Goal: Task Accomplishment & Management: Use online tool/utility

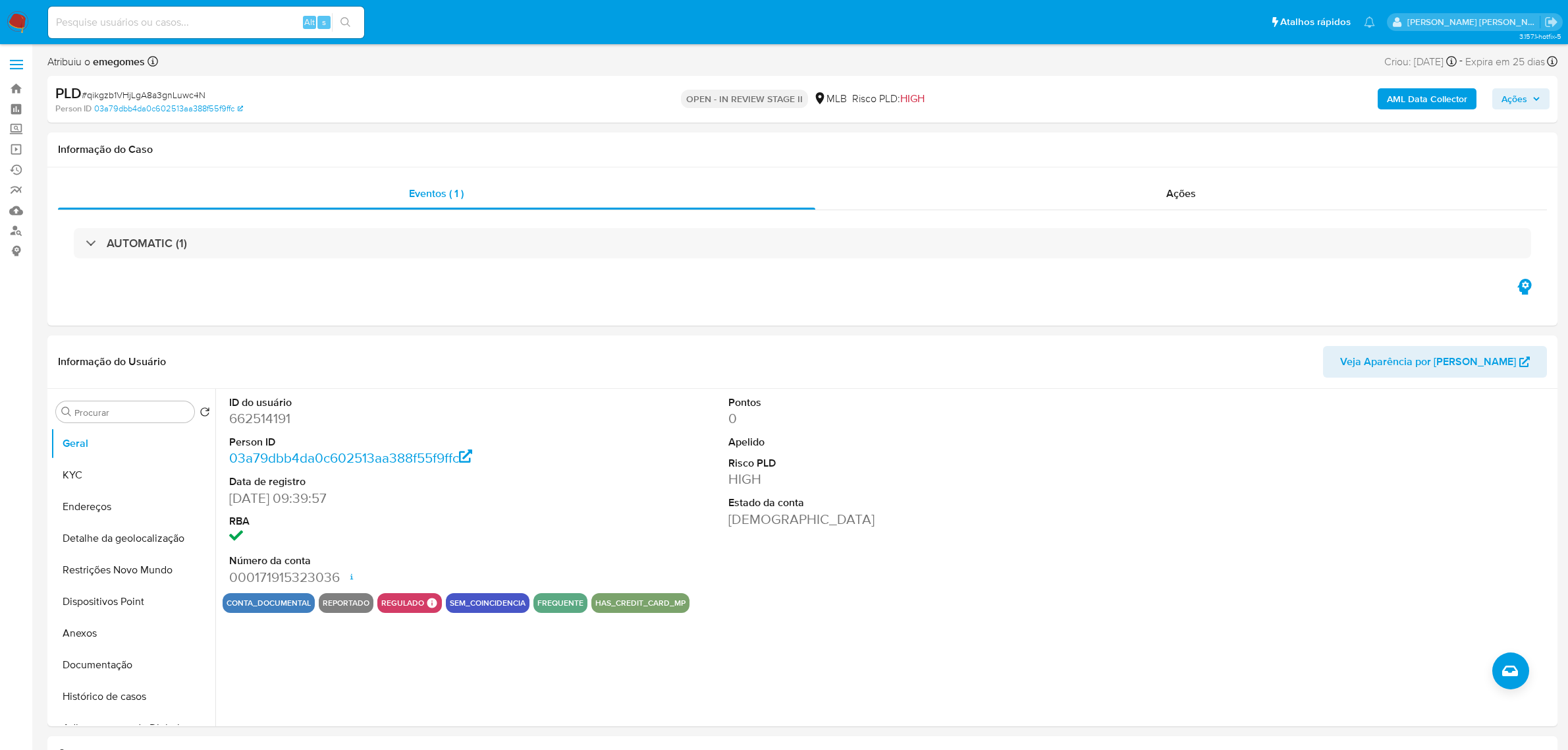
select select "10"
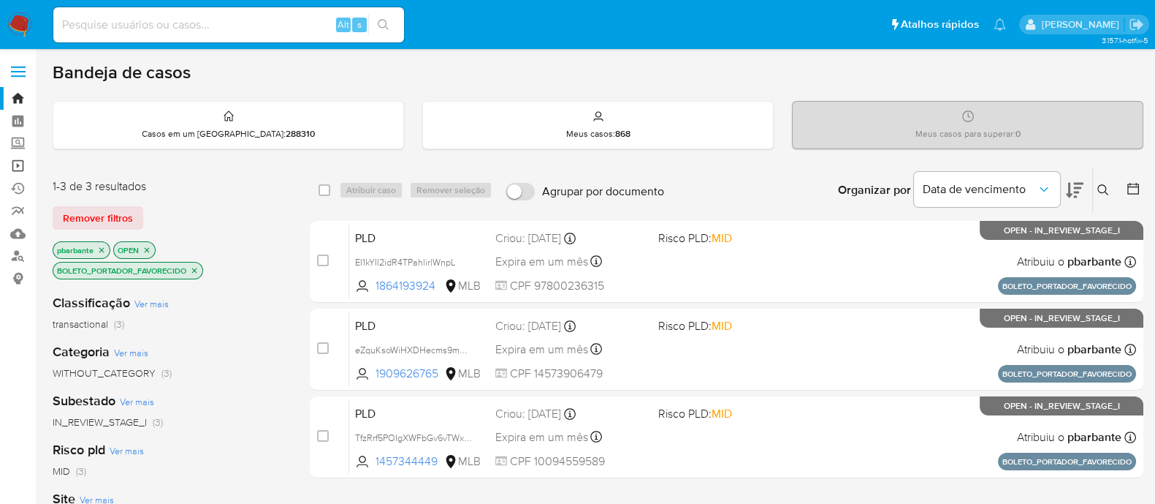
click at [18, 165] on link "Operações em massa" at bounding box center [87, 165] width 174 height 23
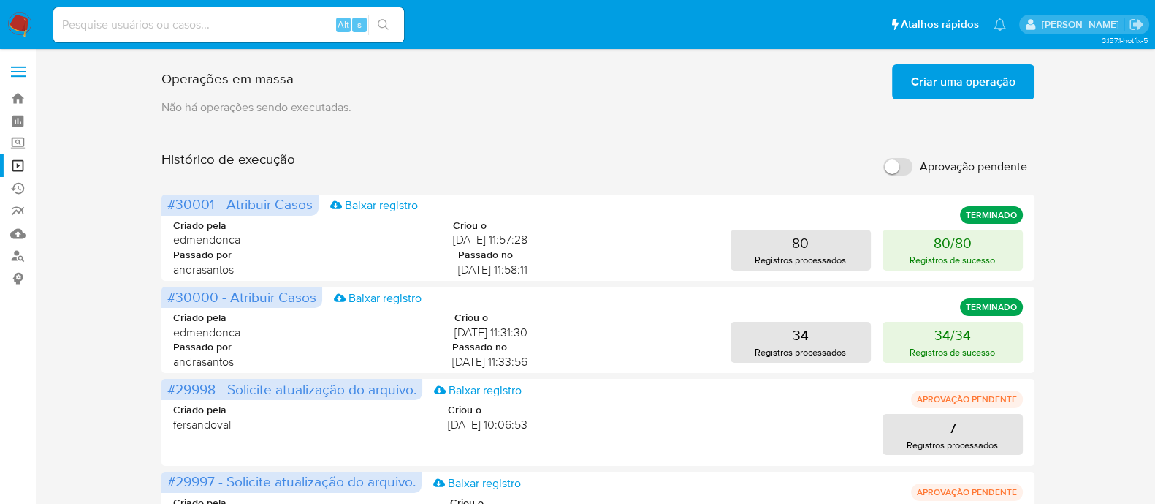
click at [987, 94] on span "Criar uma operação" at bounding box center [963, 82] width 105 height 32
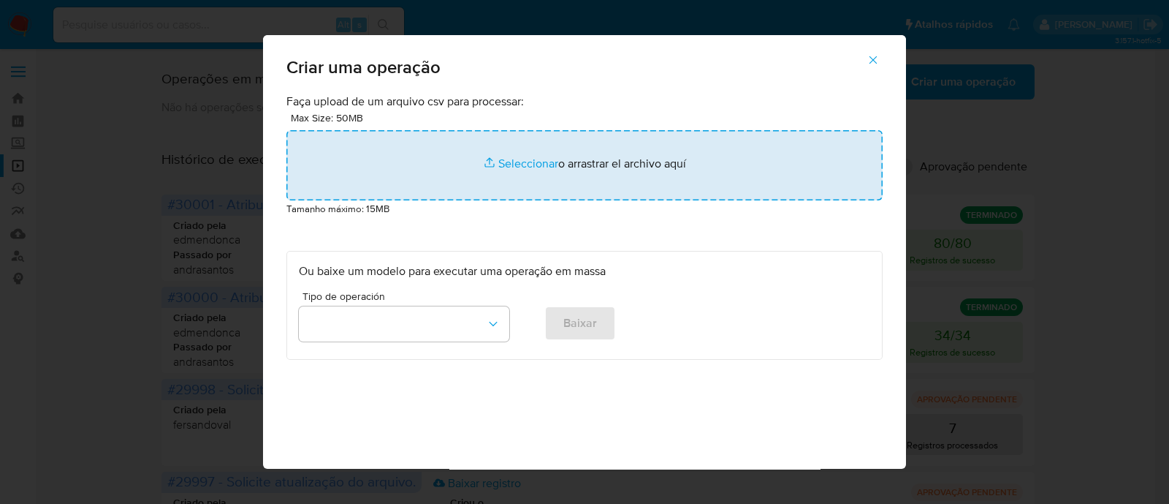
click at [509, 157] on input "file" at bounding box center [584, 165] width 596 height 70
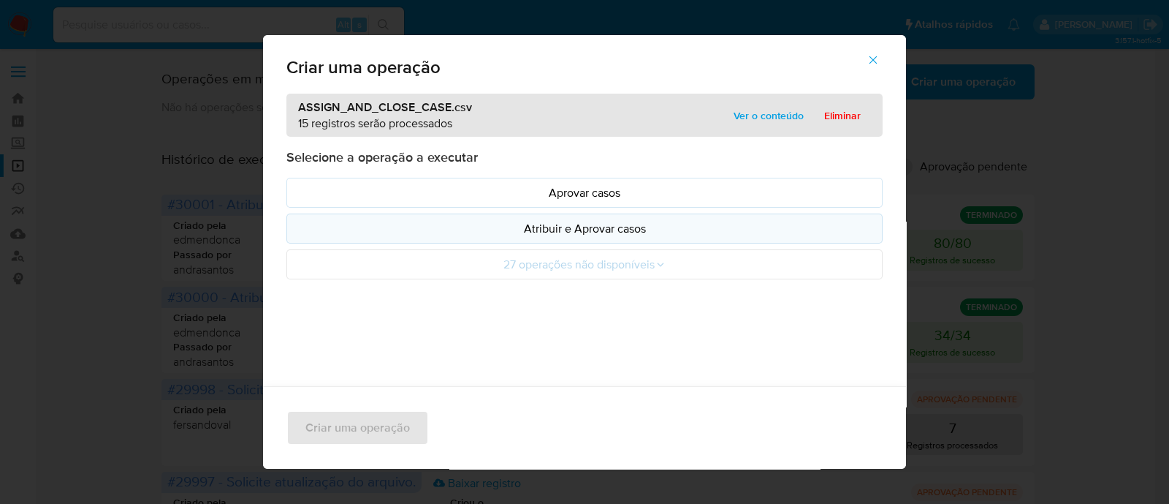
click at [487, 227] on p "Atribuir e Aprovar casos" at bounding box center [584, 228] width 571 height 17
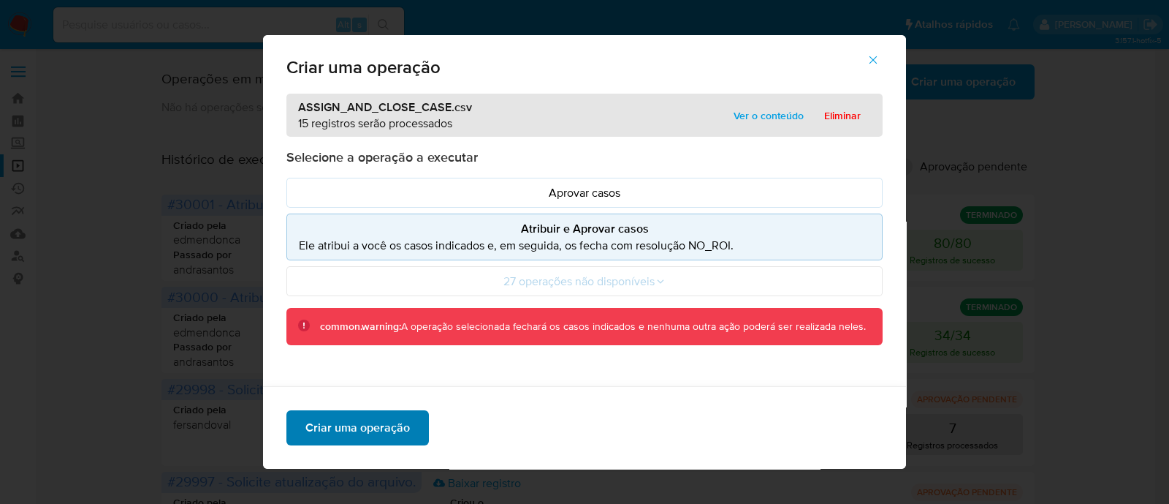
click at [343, 431] on span "Criar uma operação" at bounding box center [357, 427] width 105 height 32
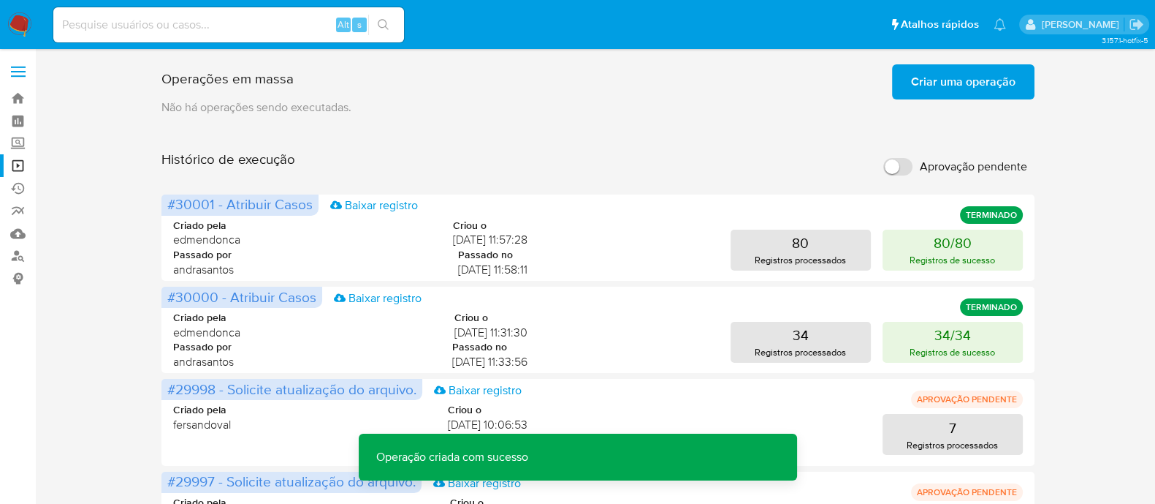
click at [972, 83] on span "Criar uma operação" at bounding box center [963, 82] width 105 height 32
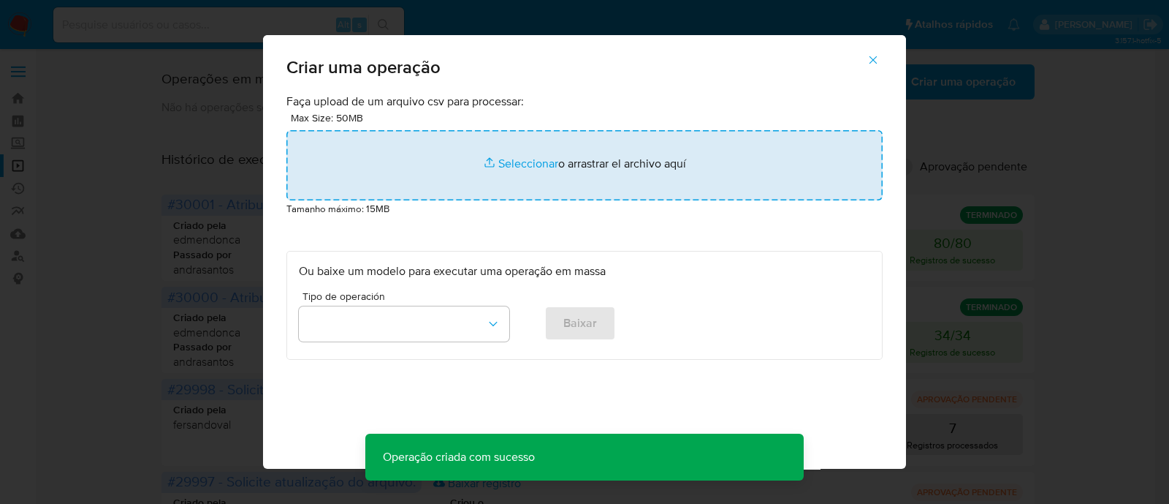
click at [519, 168] on input "file" at bounding box center [584, 165] width 596 height 70
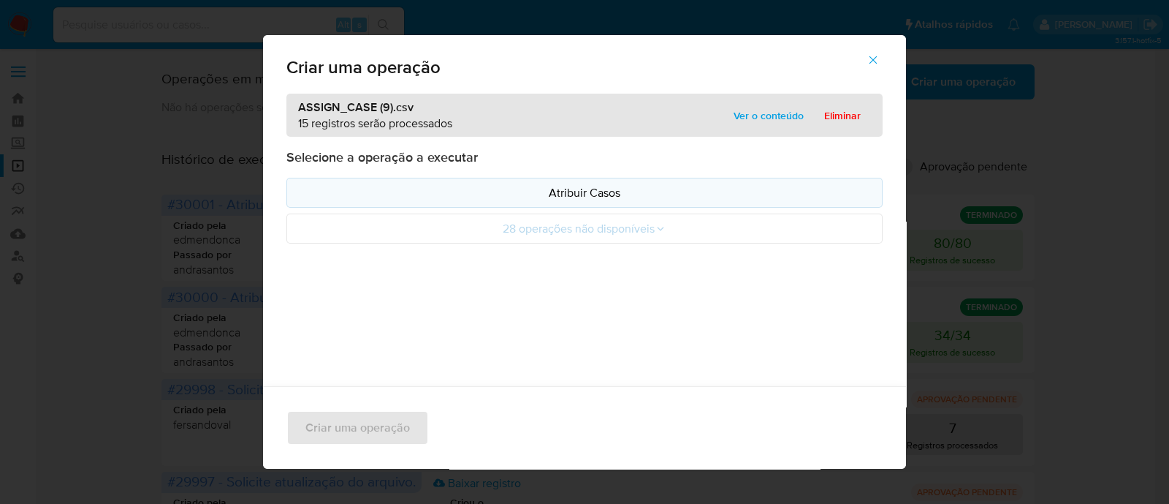
click at [510, 196] on p "Atribuir Casos" at bounding box center [584, 192] width 571 height 17
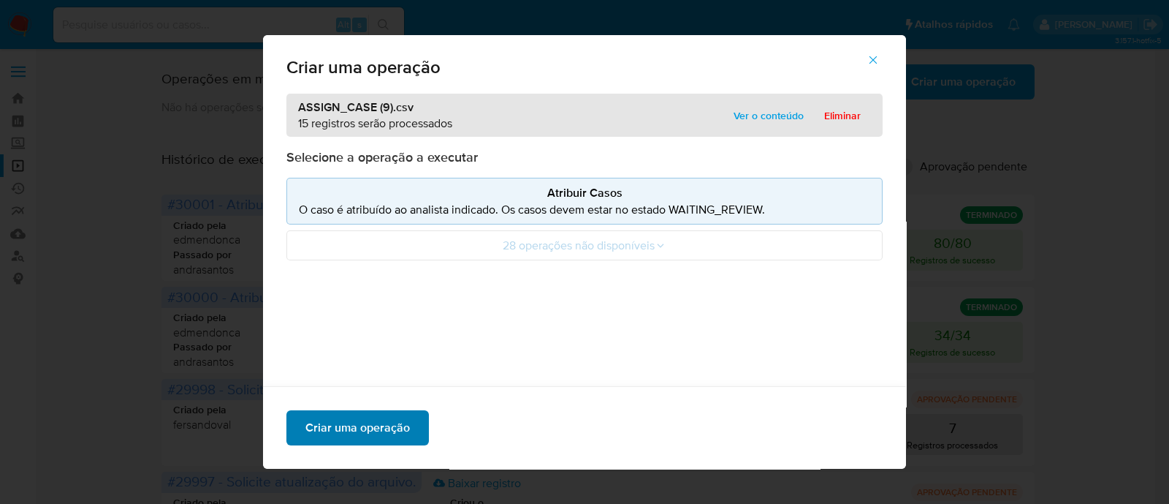
click at [371, 419] on span "Criar uma operação" at bounding box center [357, 427] width 105 height 32
